Goal: Transaction & Acquisition: Subscribe to service/newsletter

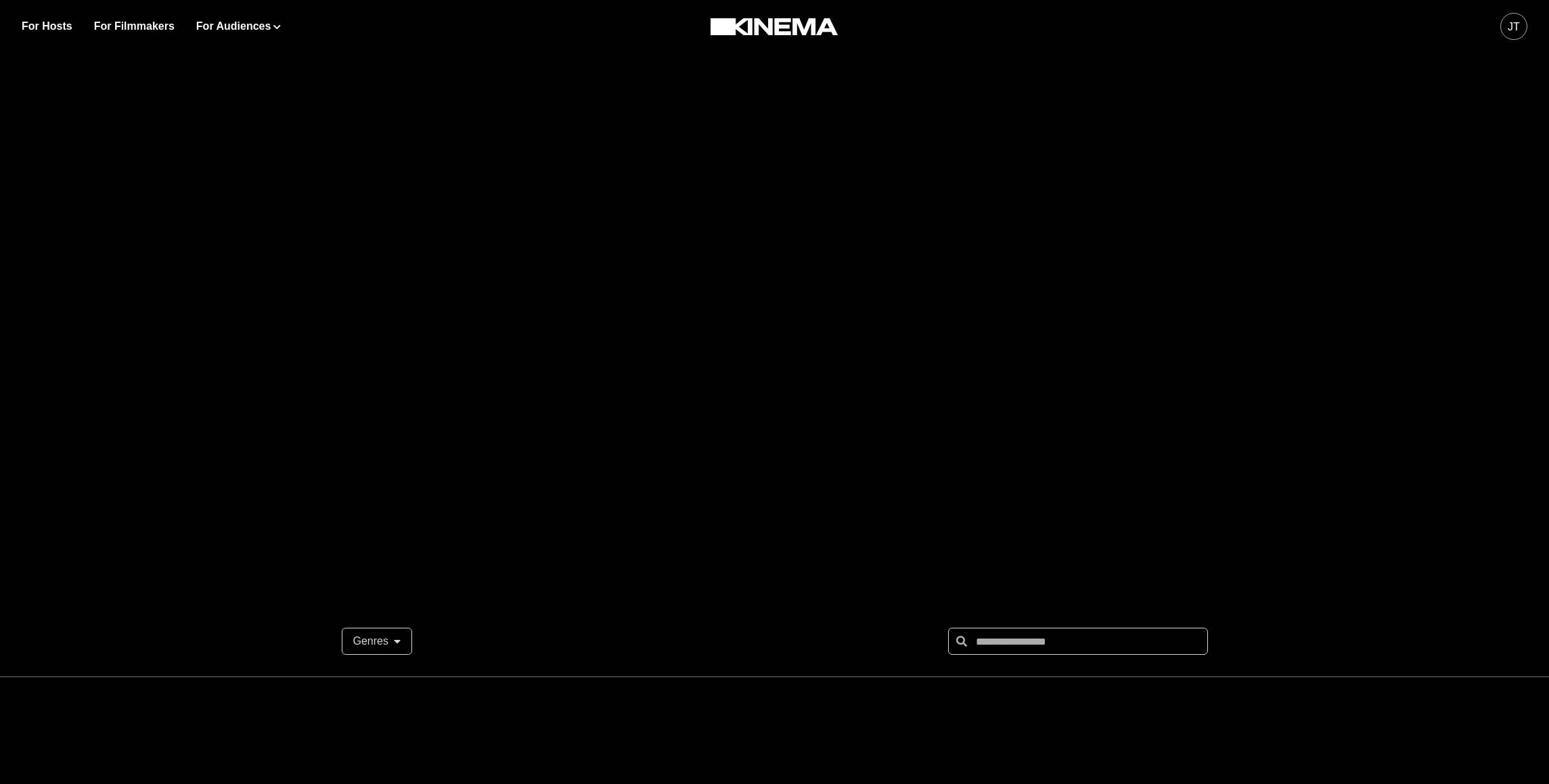
click at [1514, 32] on div "JT" at bounding box center [1513, 27] width 12 height 16
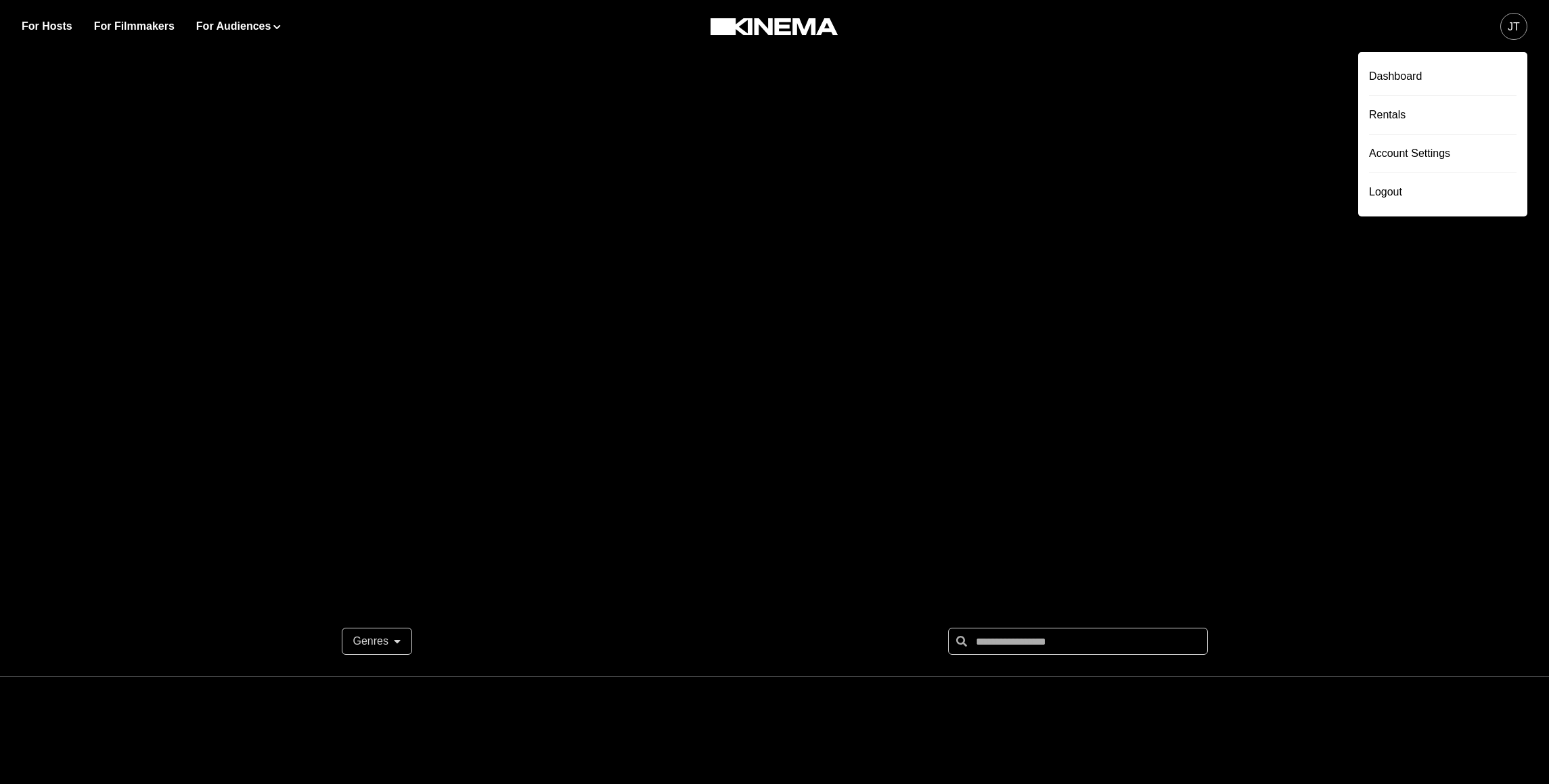
click at [1475, 58] on div "Dashboard Rentals Account Settings Logout" at bounding box center [1443, 134] width 169 height 164
click at [1467, 67] on div "Dashboard" at bounding box center [1443, 76] width 148 height 37
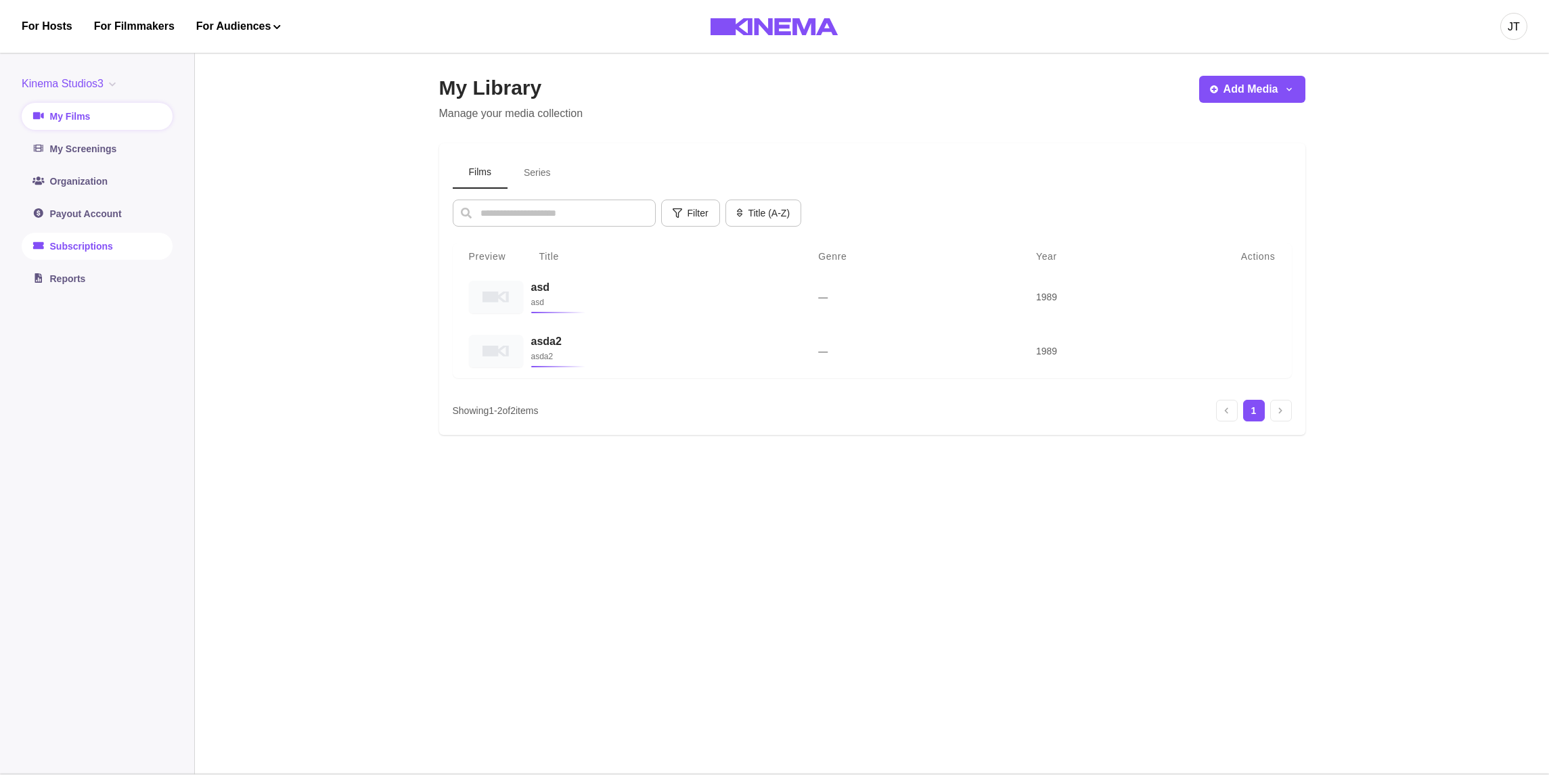
click at [125, 246] on link "Subscriptions" at bounding box center [97, 246] width 151 height 27
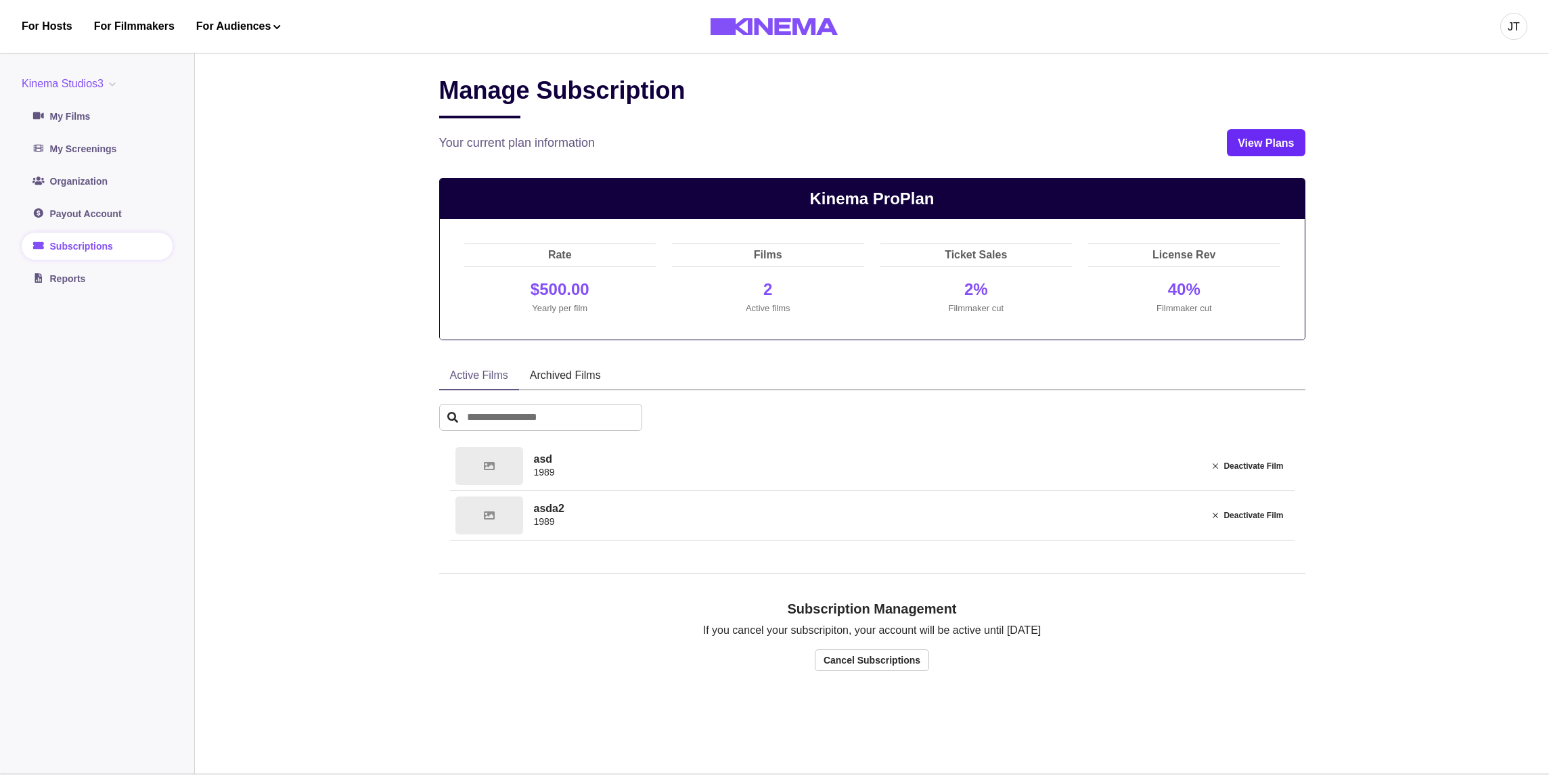
click at [1269, 138] on link "View Plans" at bounding box center [1266, 143] width 78 height 27
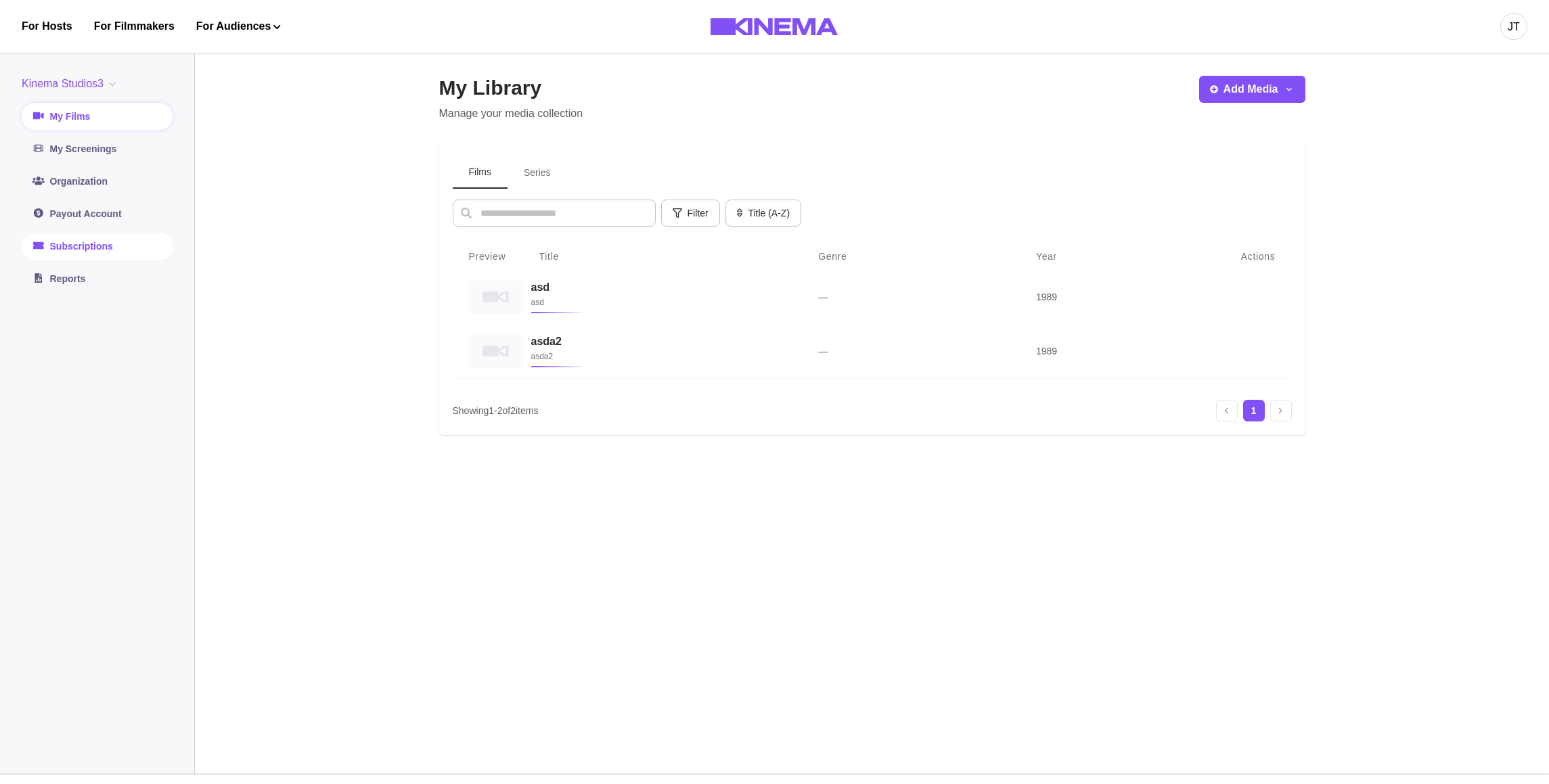
click at [86, 253] on link "Subscriptions" at bounding box center [97, 246] width 151 height 27
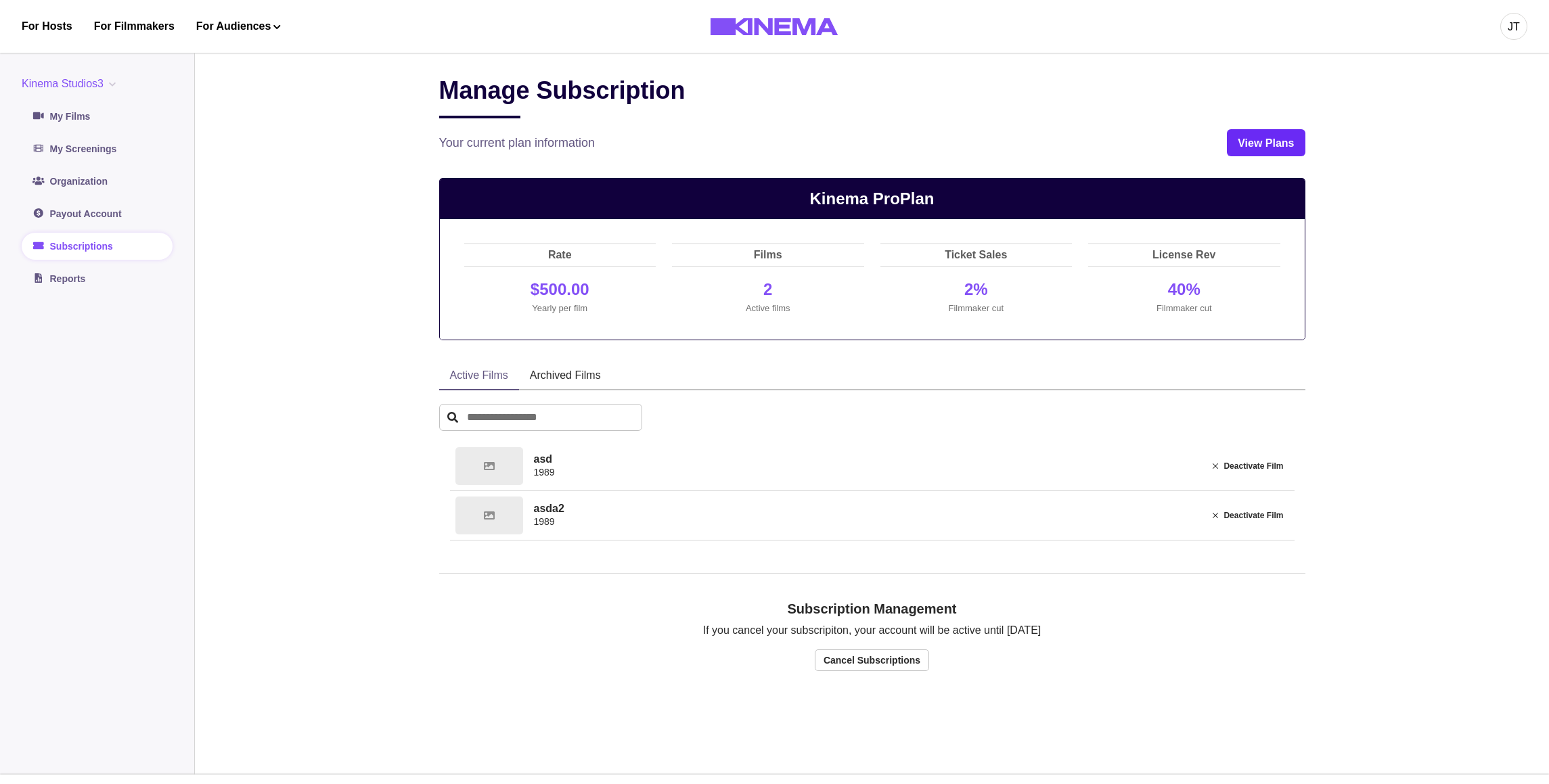
click at [1239, 138] on link "View Plans" at bounding box center [1266, 143] width 78 height 27
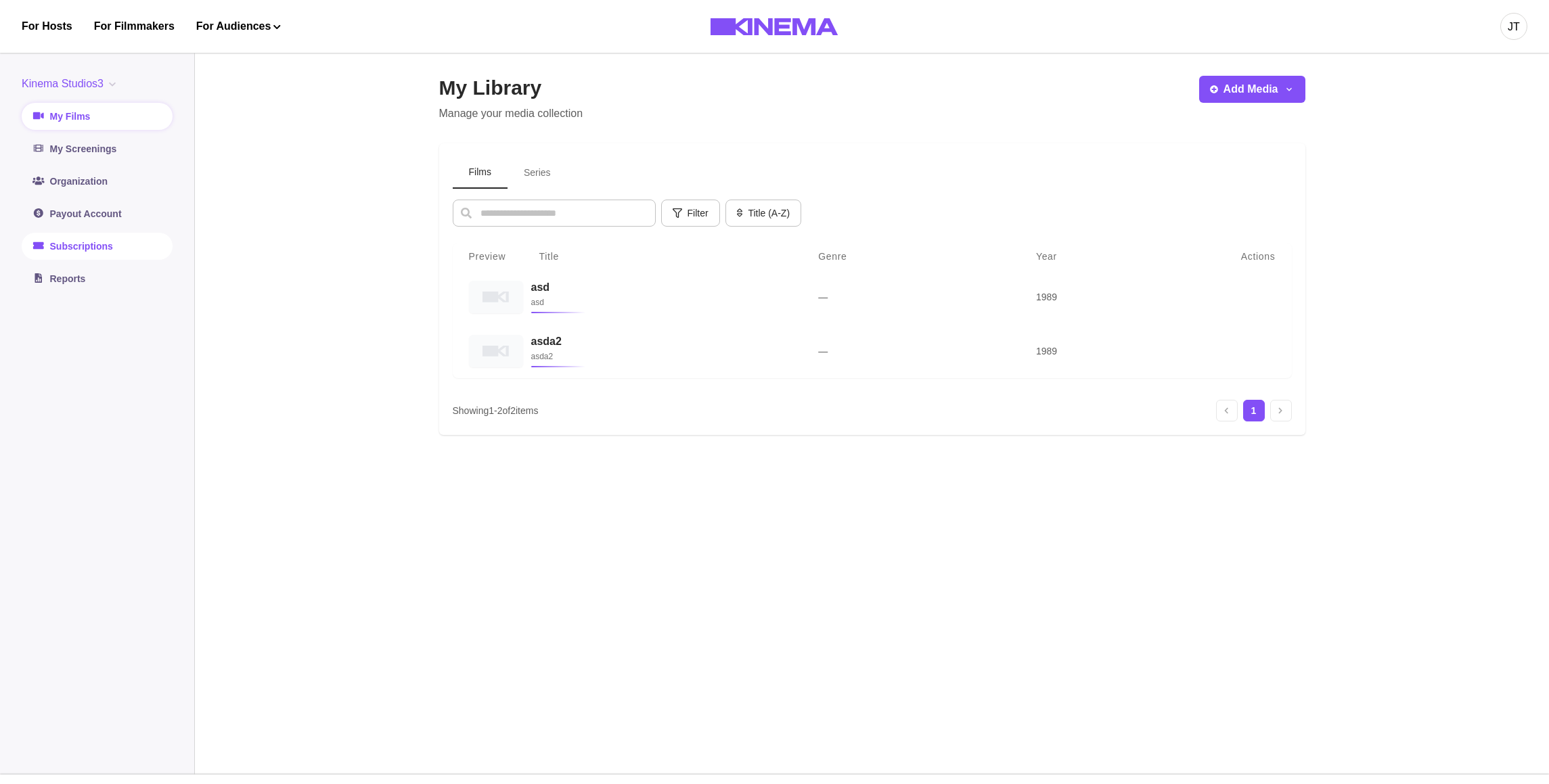
click at [111, 257] on link "Subscriptions" at bounding box center [97, 246] width 151 height 27
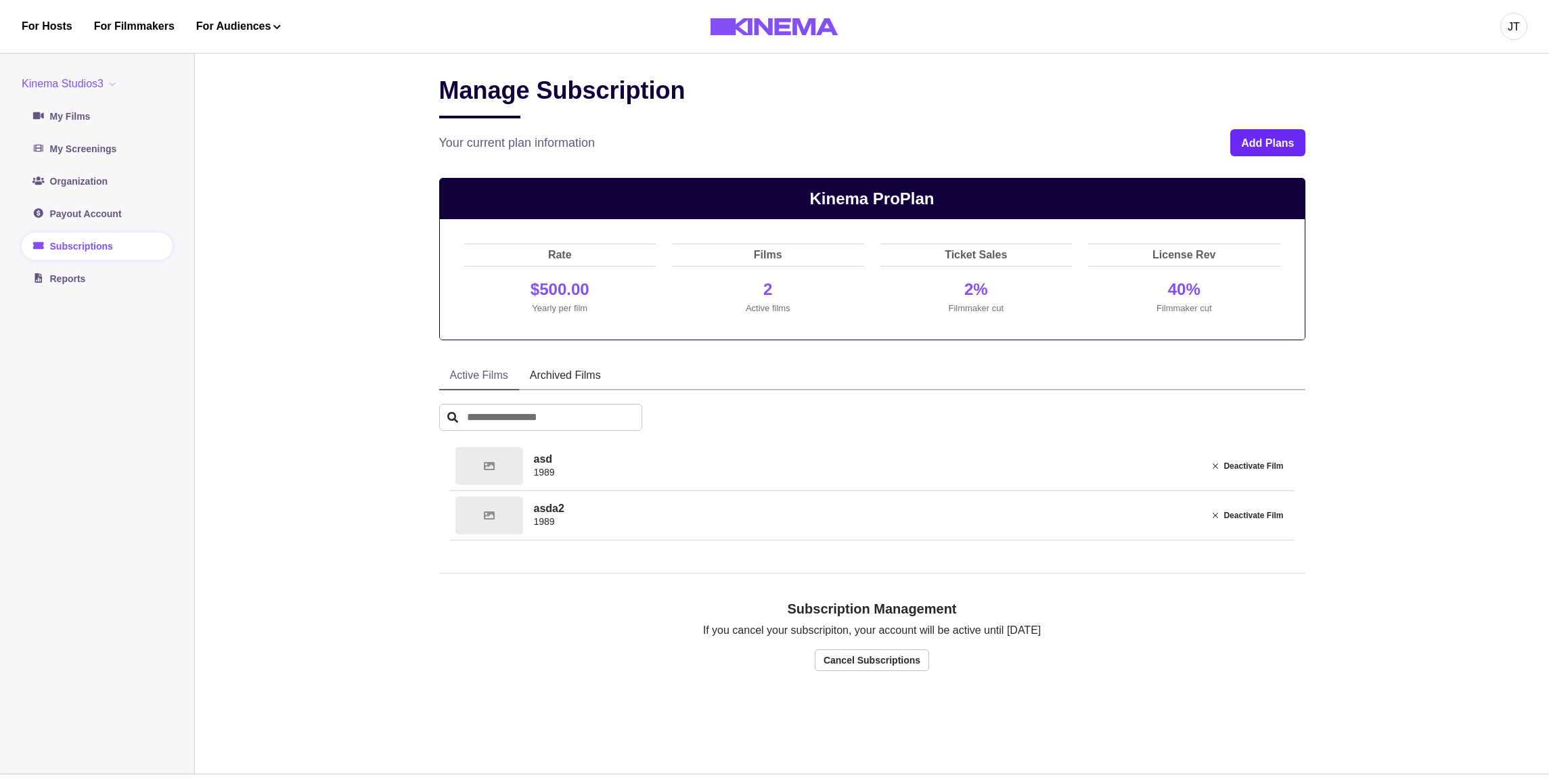
click at [1250, 143] on button "Add Plans" at bounding box center [1267, 143] width 74 height 27
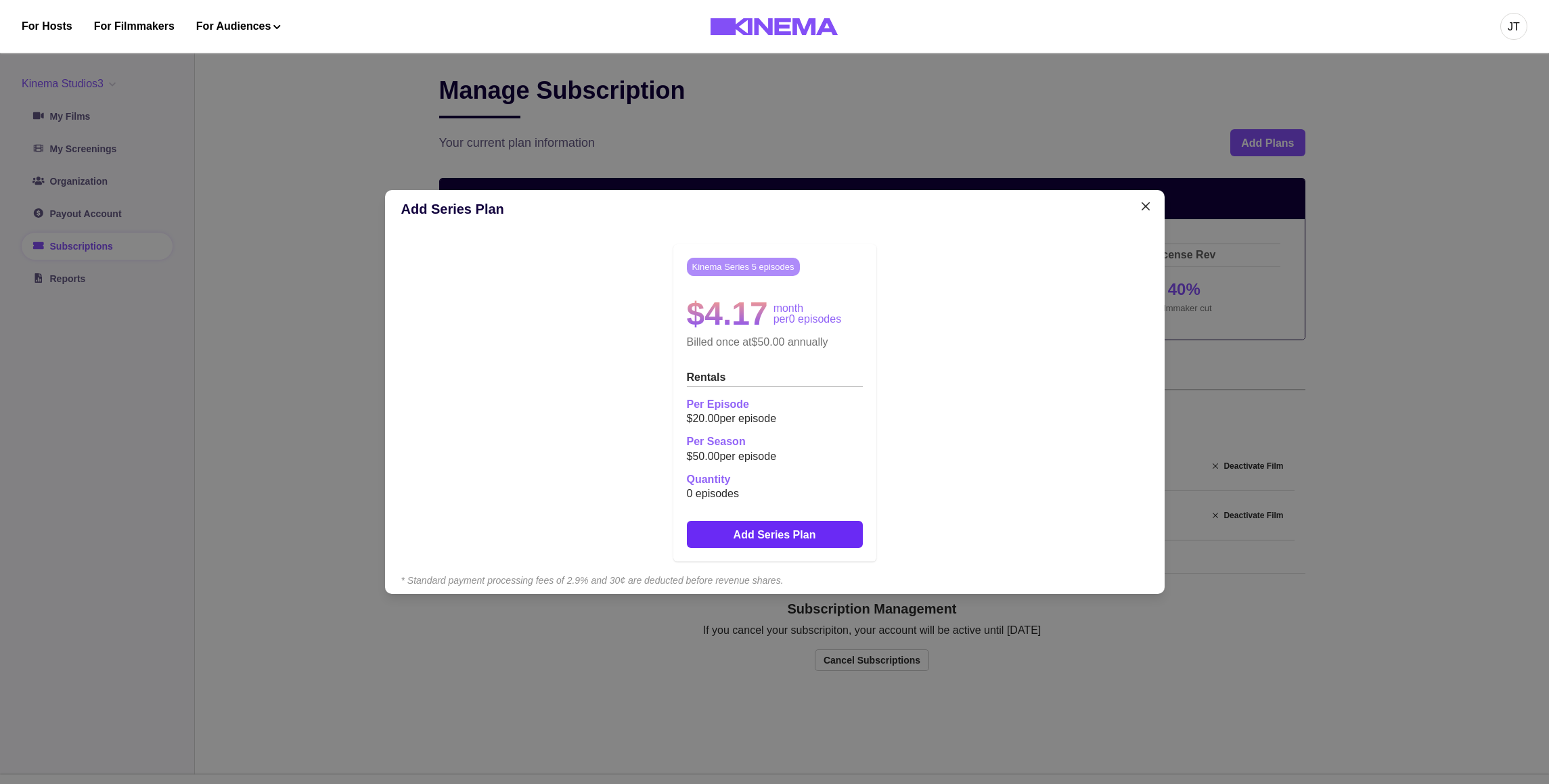
click at [764, 532] on button "Add Series Plan" at bounding box center [774, 534] width 176 height 27
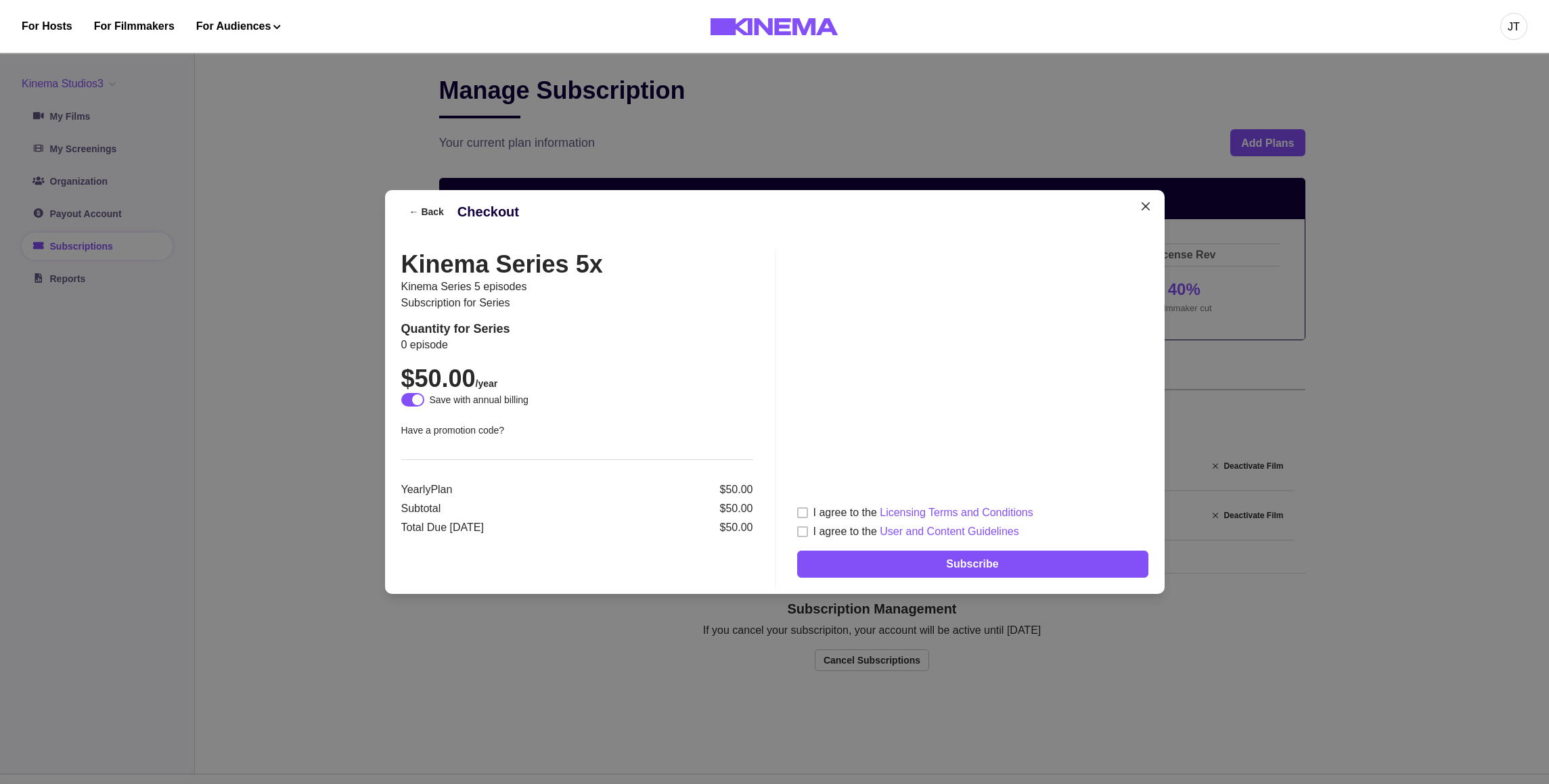
click at [303, 264] on div "← Back Checkout Kinema Series 5x Kinema Series 5 episodes Subscription for seri…" at bounding box center [774, 392] width 1549 height 784
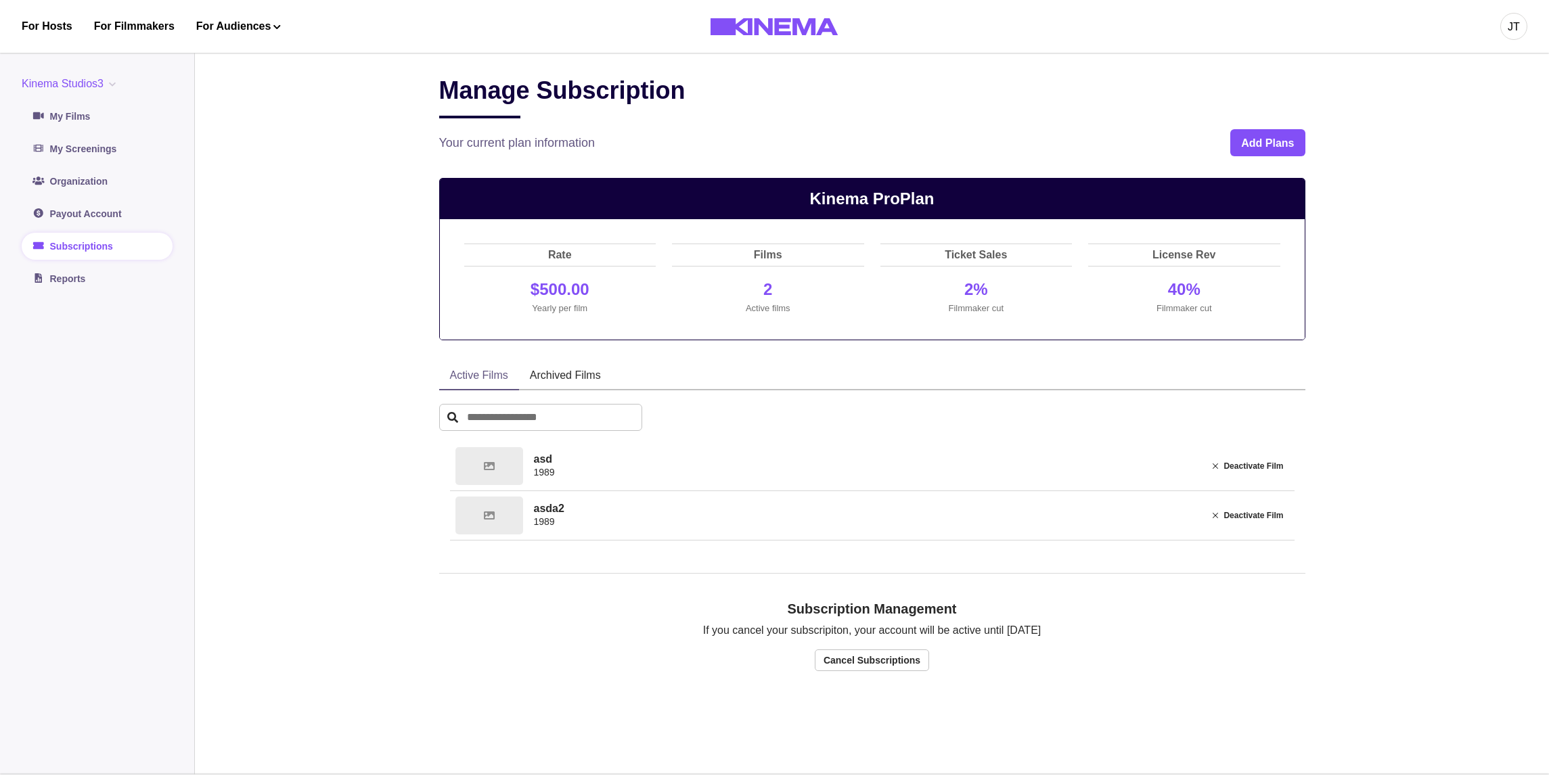
click at [75, 87] on button "Kinema Studios3" at bounding box center [72, 84] width 100 height 16
click at [59, 182] on button "org3" at bounding box center [97, 188] width 150 height 24
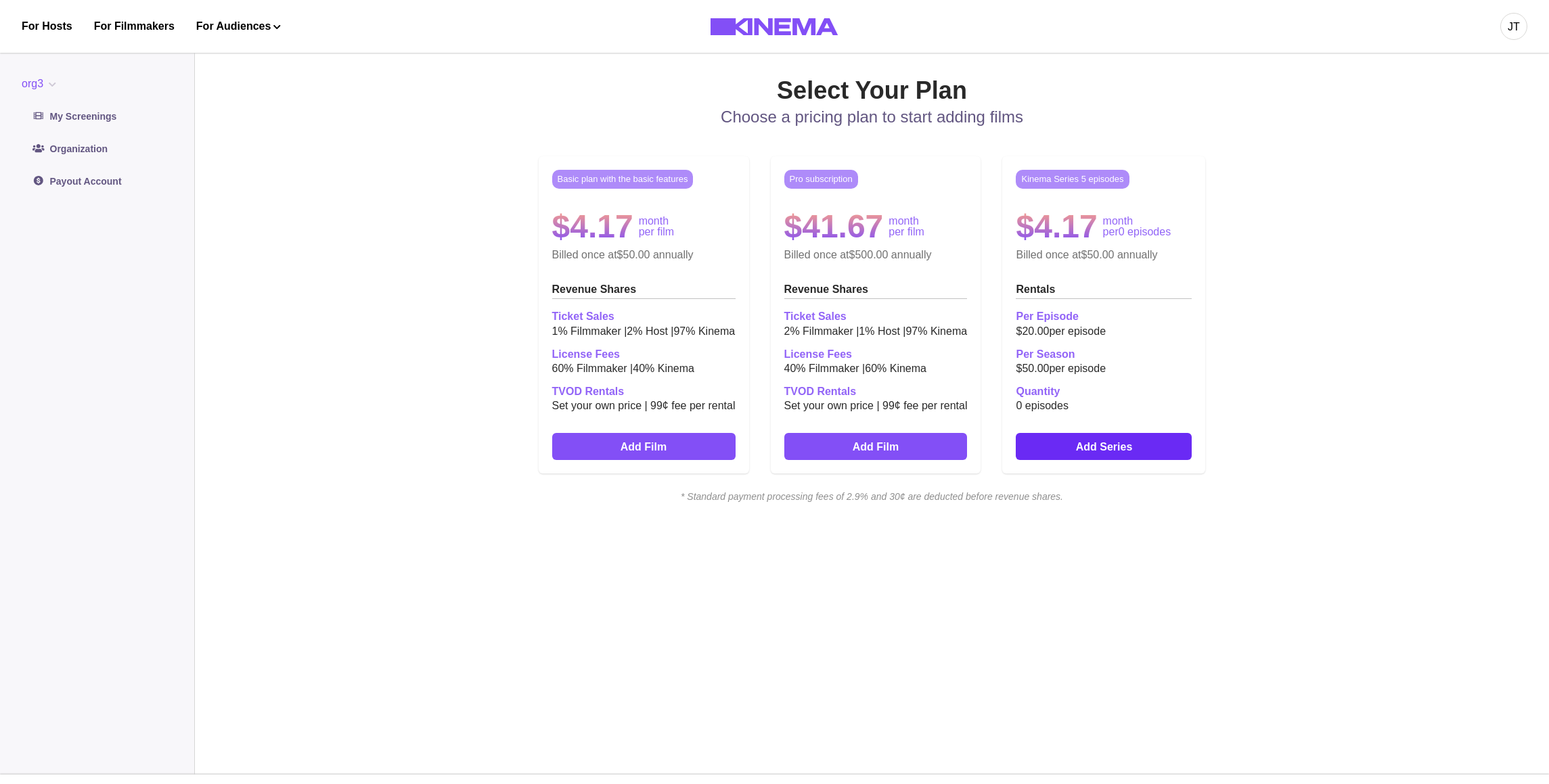
click at [1079, 447] on link "Add Series" at bounding box center [1103, 447] width 176 height 27
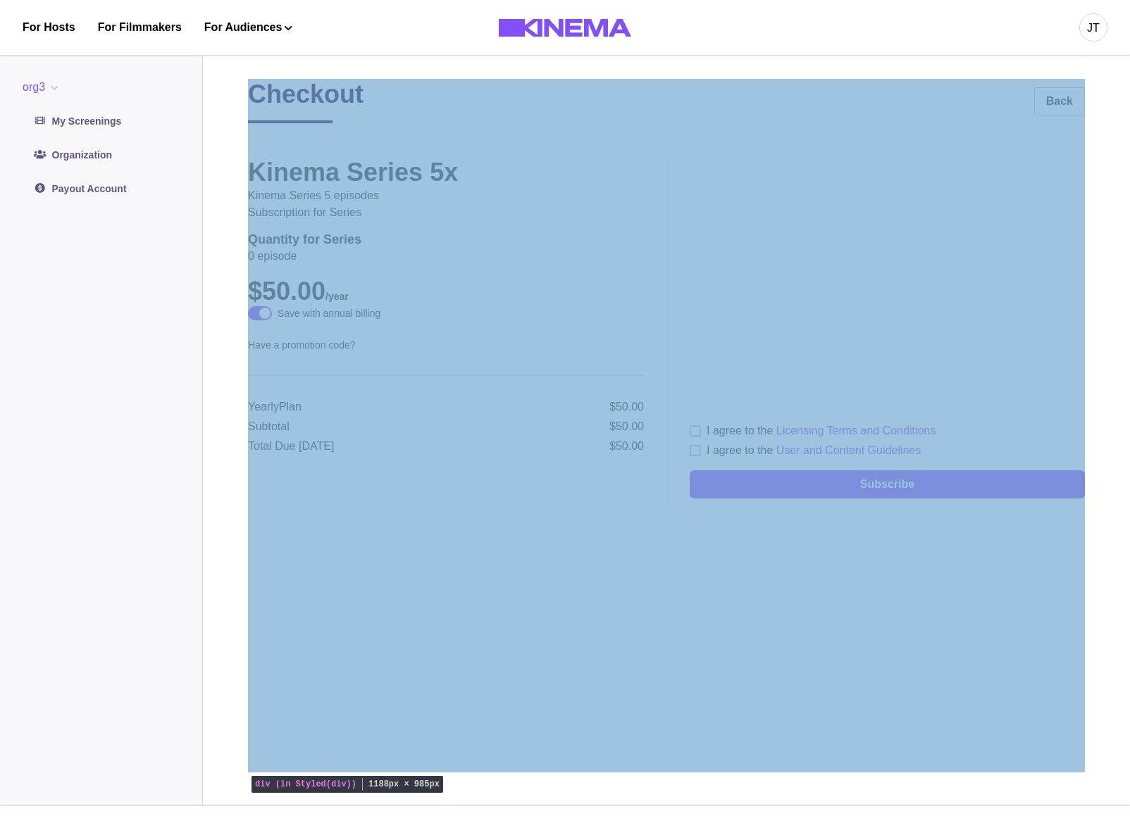
click at [862, 622] on div "Checkout Back Kinema Series 5x Kinema Series 5 episodes Subscription for series…" at bounding box center [666, 426] width 837 height 694
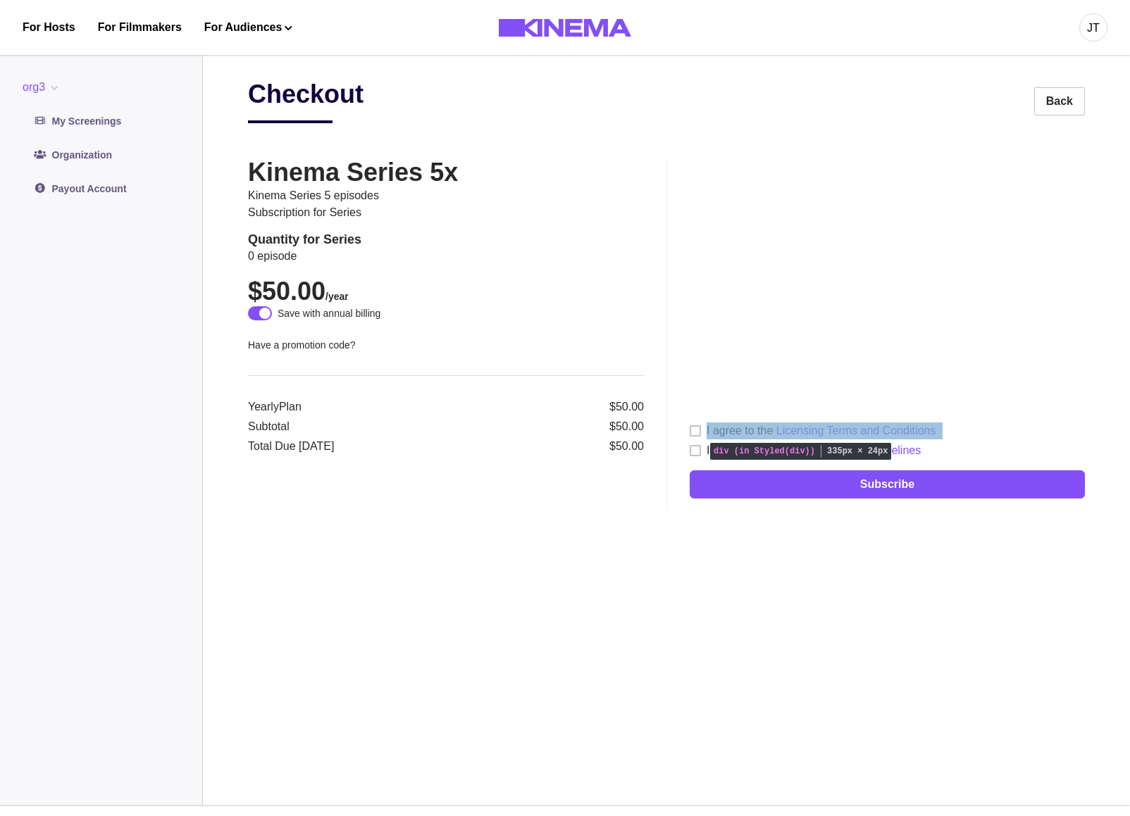
click at [760, 428] on div "I agree to the Licensing Terms and Conditions" at bounding box center [820, 431] width 229 height 17
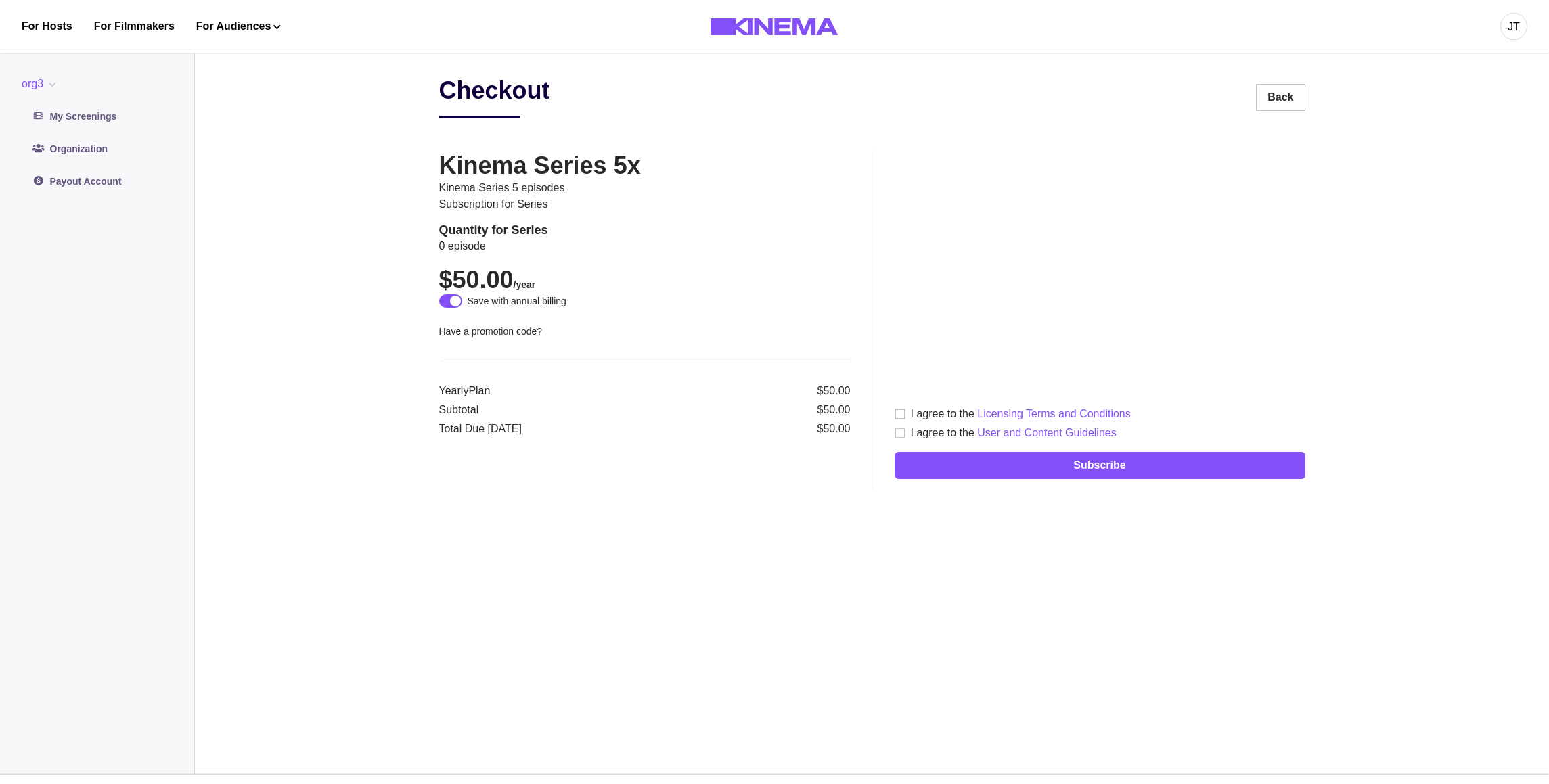
click at [36, 84] on button "org3" at bounding box center [42, 84] width 40 height 16
click at [63, 120] on button "Kinema Studios3" at bounding box center [97, 115] width 150 height 24
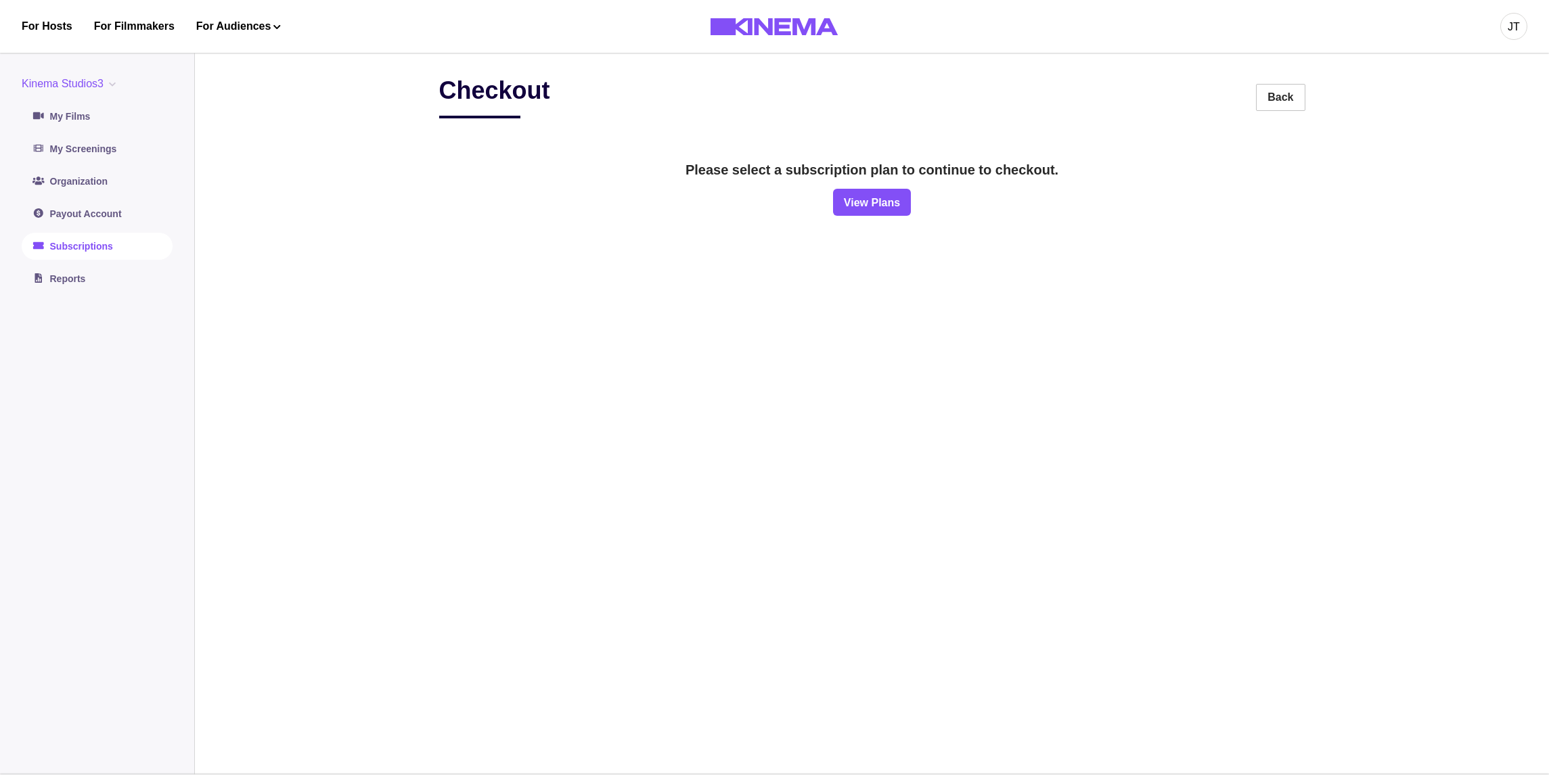
click at [66, 246] on link "Subscriptions" at bounding box center [97, 246] width 151 height 27
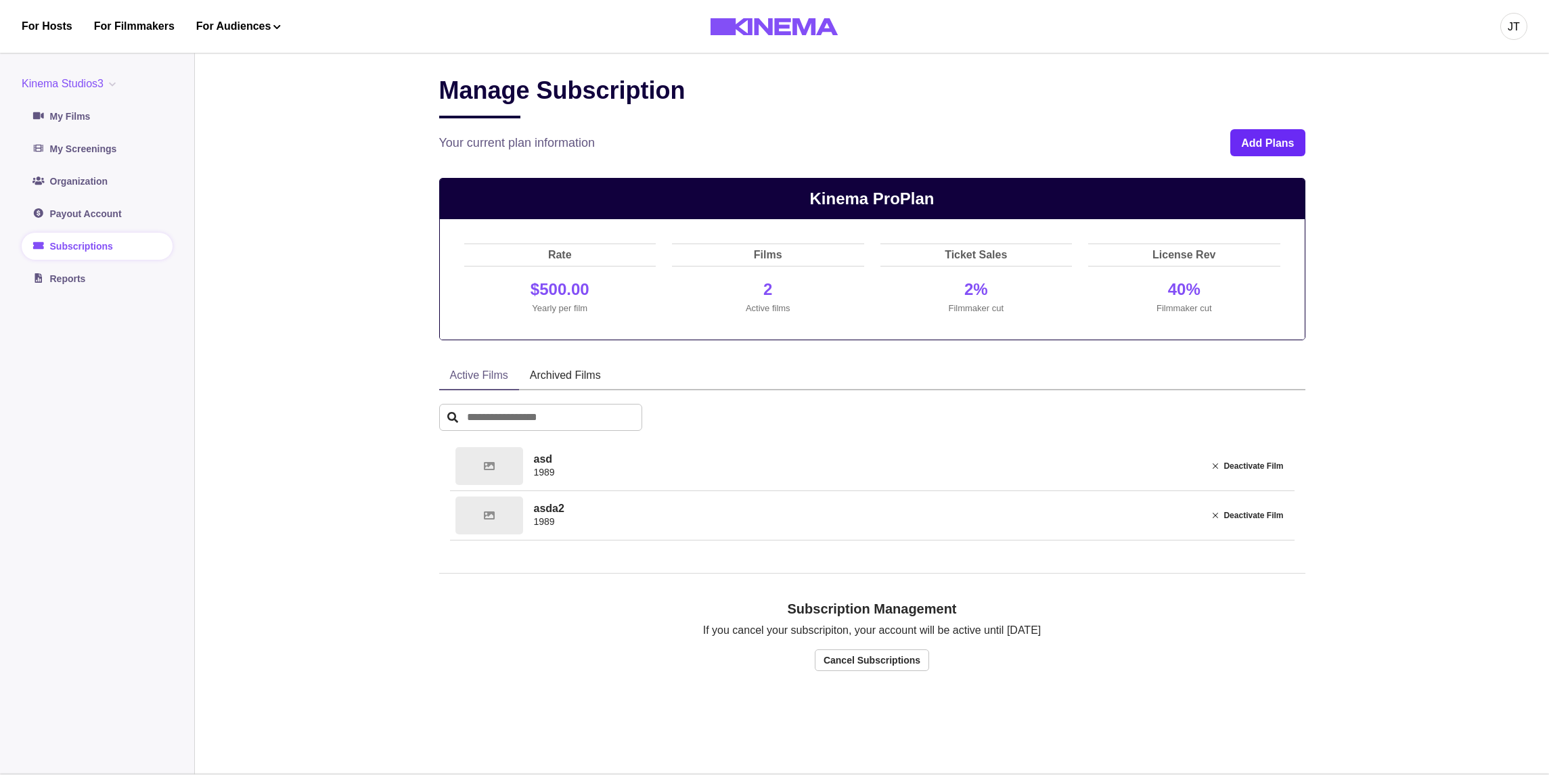
click at [1268, 142] on button "Add Plans" at bounding box center [1267, 143] width 74 height 27
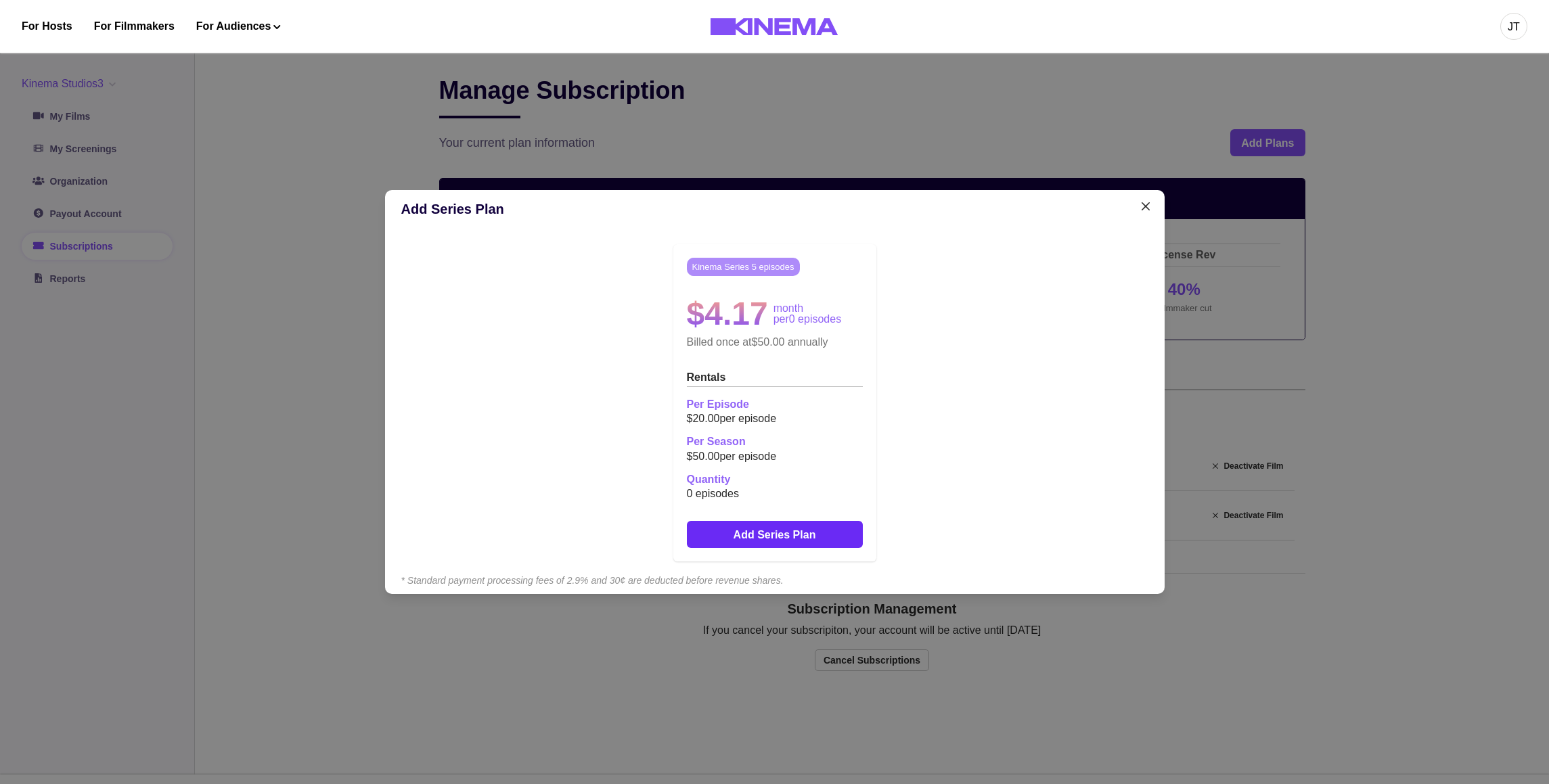
click at [808, 532] on button "Add Series Plan" at bounding box center [774, 534] width 176 height 27
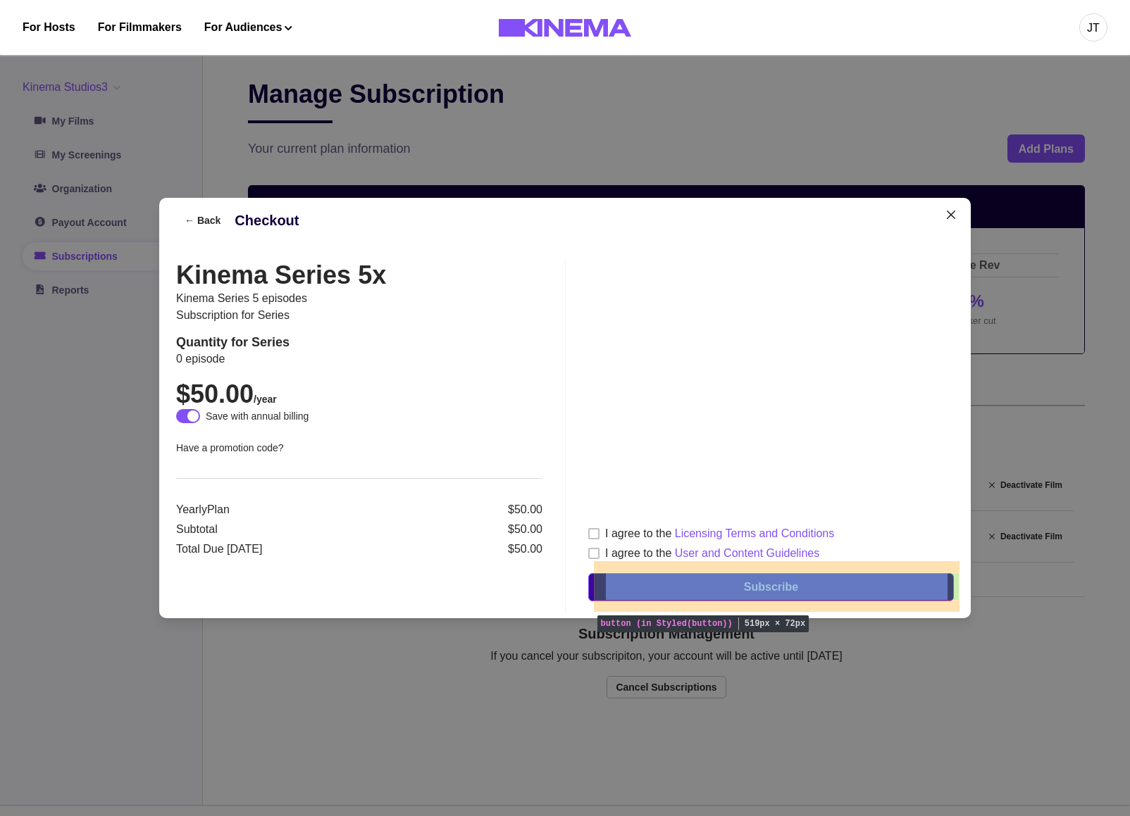
click at [723, 580] on button "Subscribe" at bounding box center [771, 587] width 366 height 28
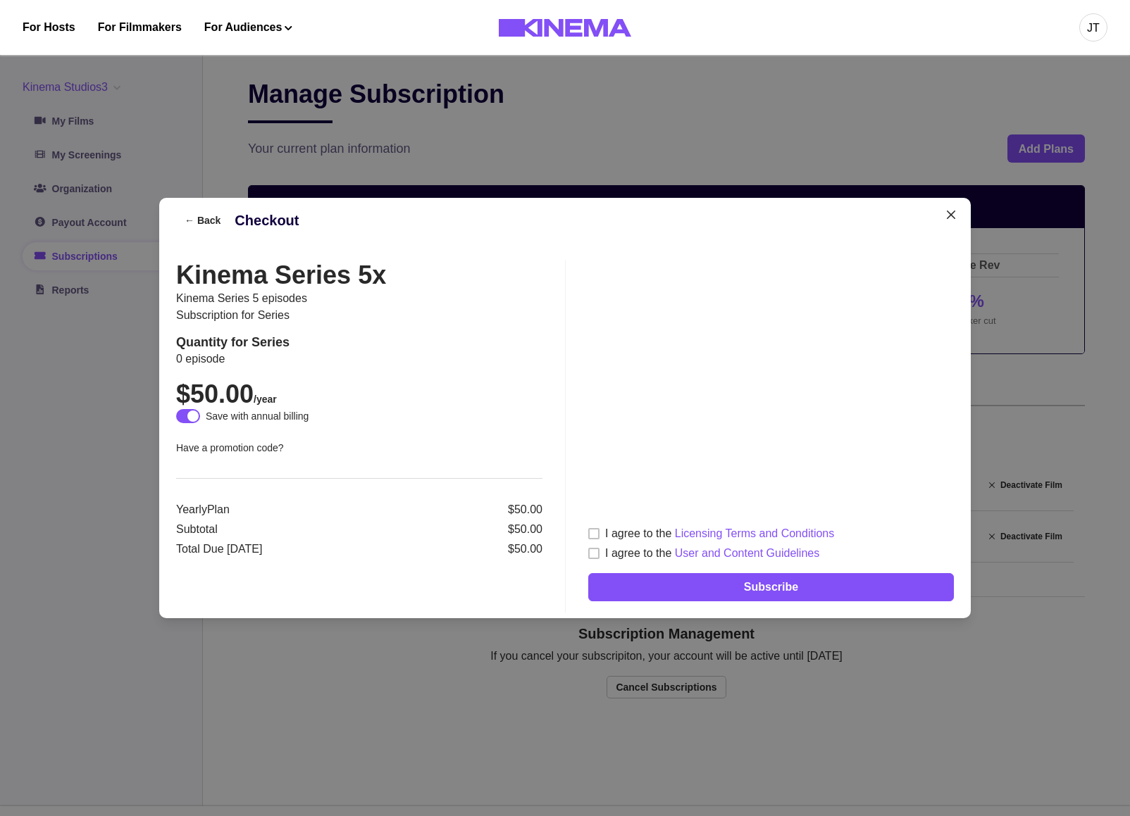
click at [826, 37] on div "JT" at bounding box center [890, 27] width 434 height 55
